Goal: Navigation & Orientation: Find specific page/section

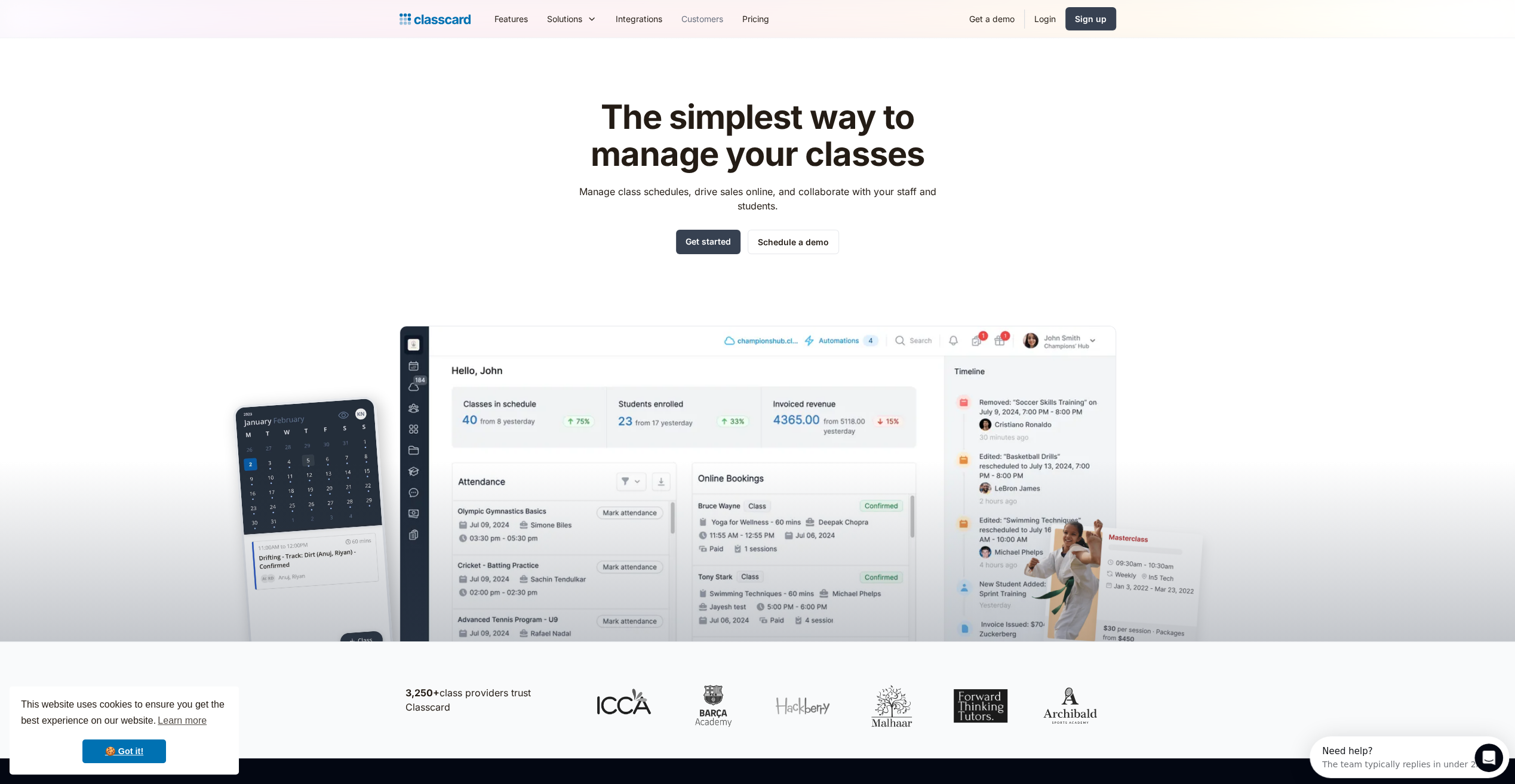
click at [714, 22] on link "Customers" at bounding box center [702, 19] width 61 height 27
